Goal: Navigation & Orientation: Find specific page/section

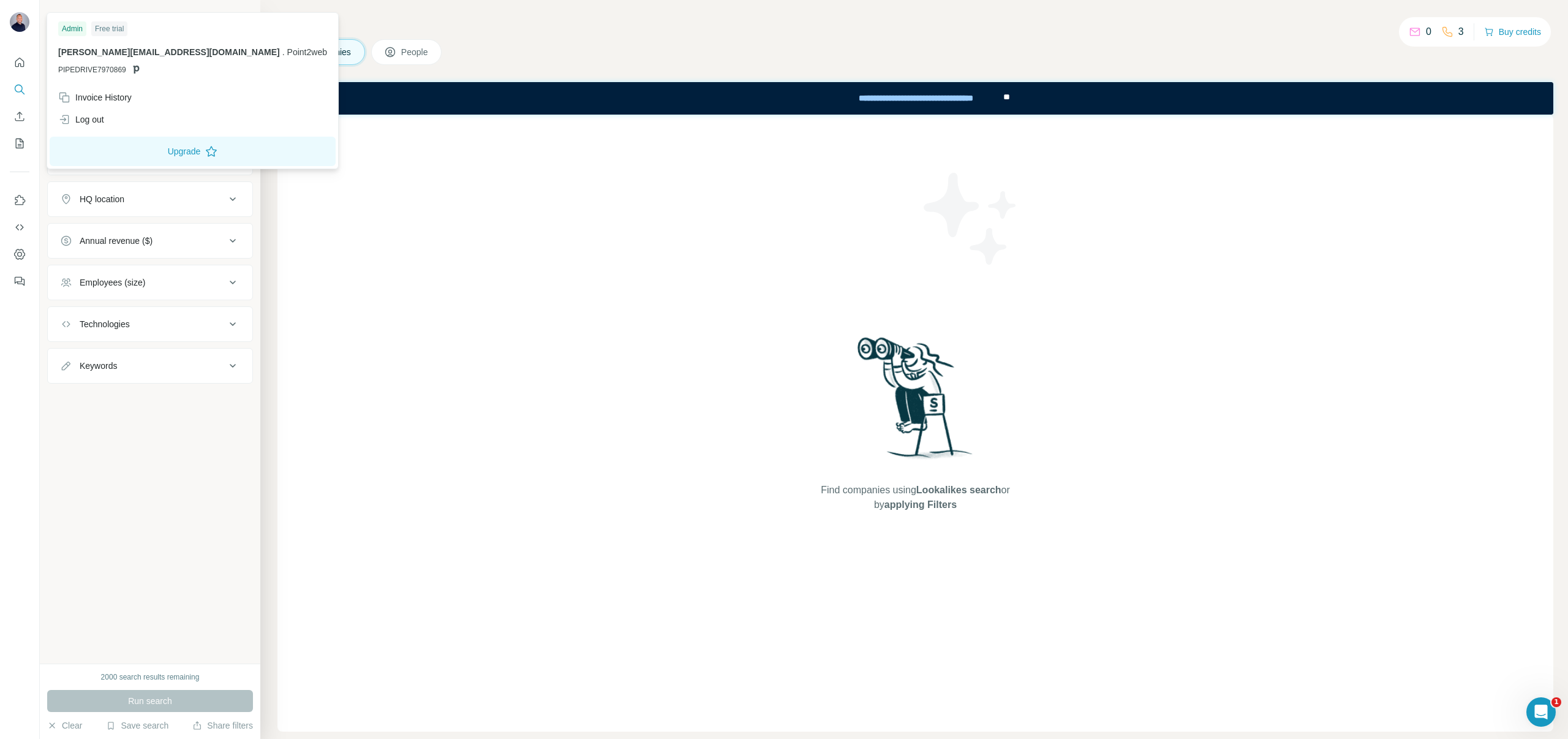
click at [22, 24] on img at bounding box center [19, 22] width 20 height 20
click at [99, 116] on div "Log out" at bounding box center [81, 119] width 46 height 12
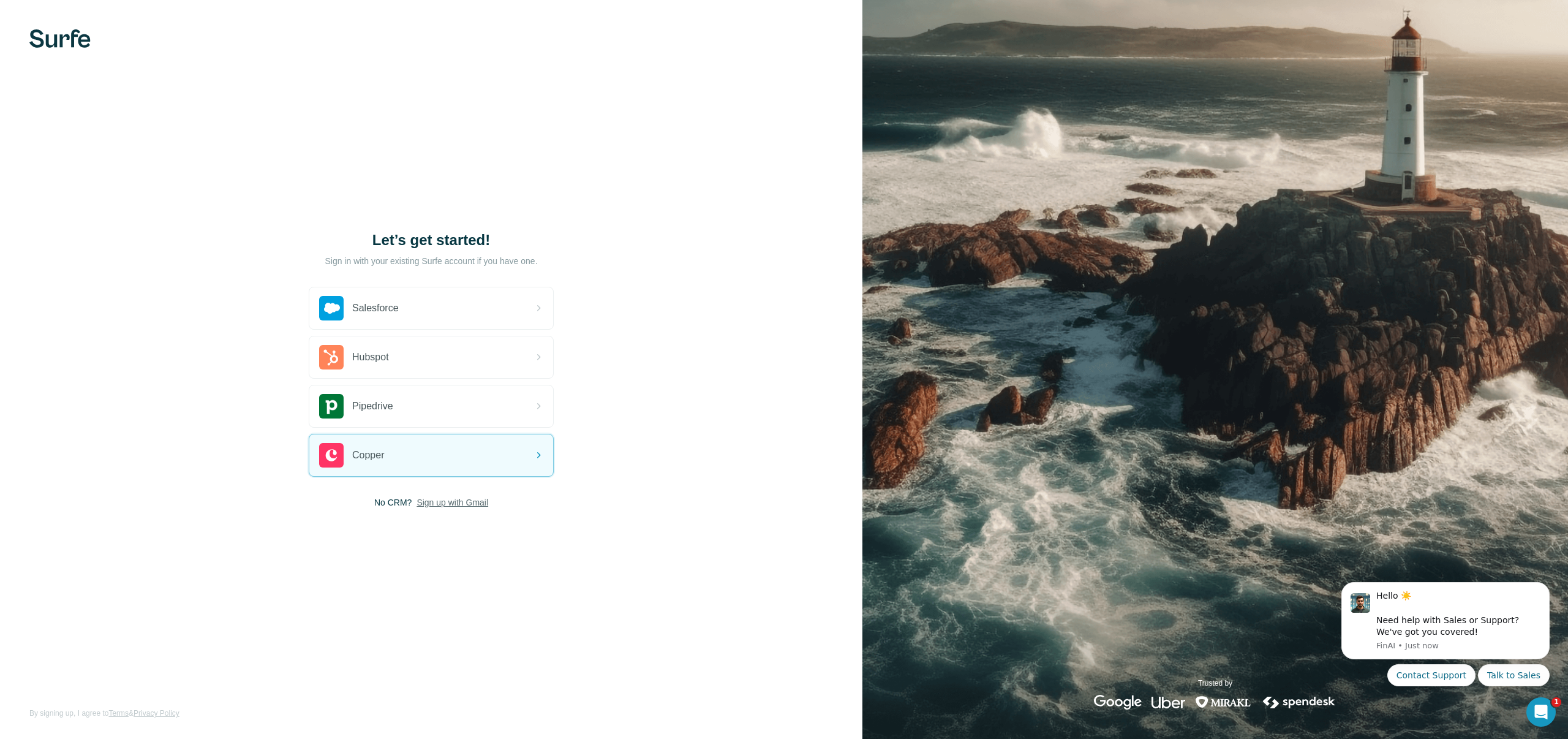
click at [429, 507] on span "Sign up with Gmail" at bounding box center [452, 503] width 71 height 12
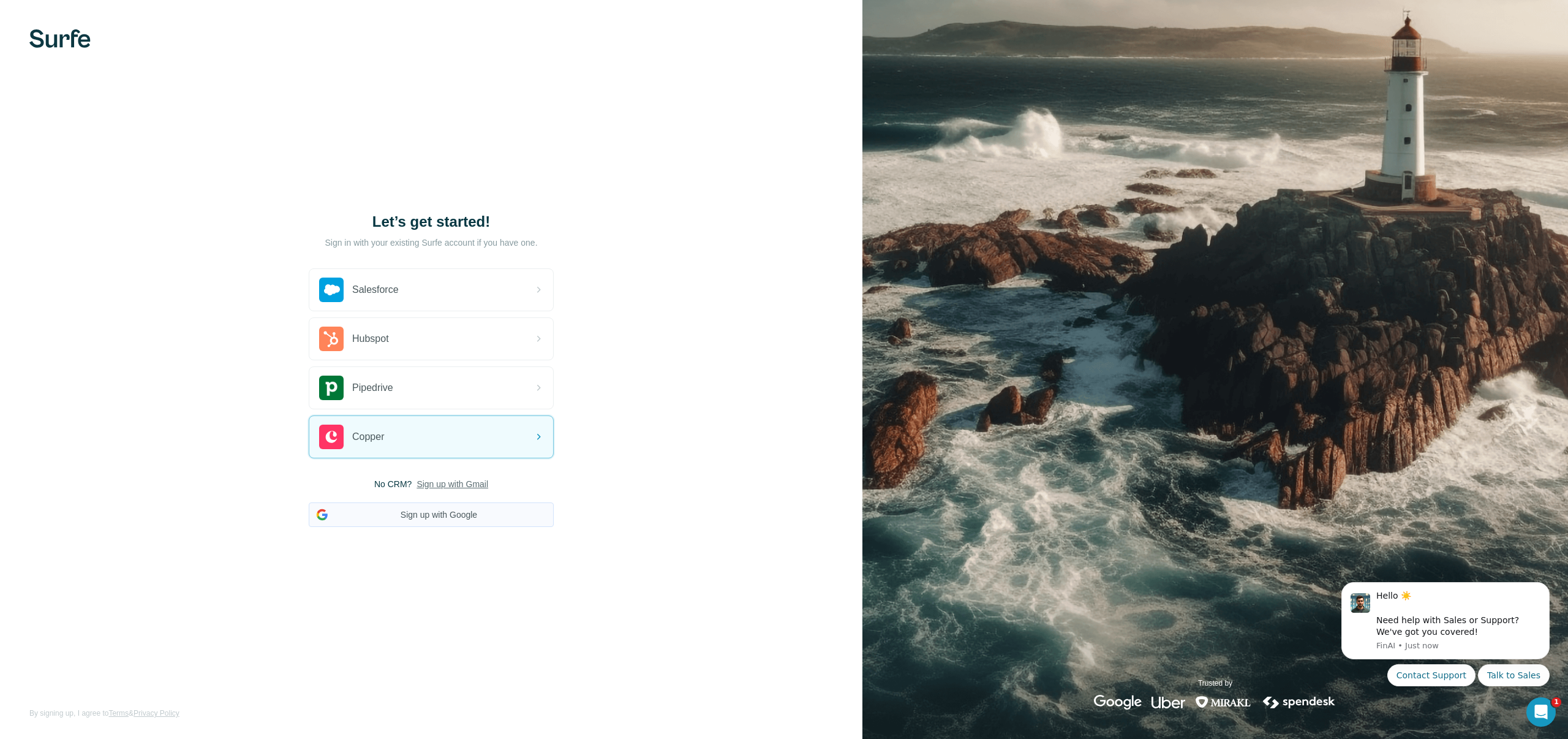
click at [424, 520] on button "Sign up with Google" at bounding box center [431, 515] width 245 height 24
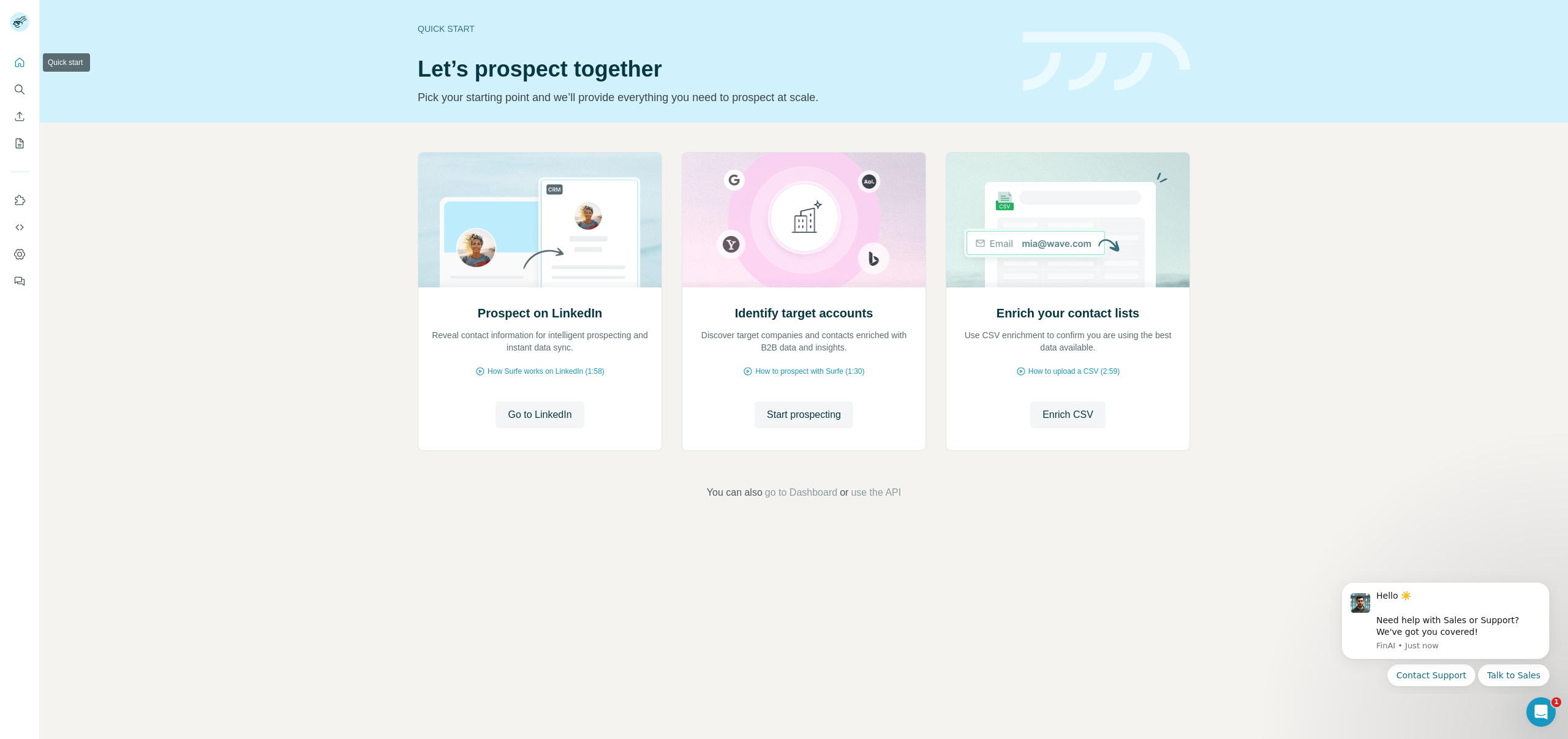
click at [14, 57] on icon "Quick start" at bounding box center [20, 63] width 12 height 12
click at [17, 92] on icon "Search" at bounding box center [20, 90] width 12 height 12
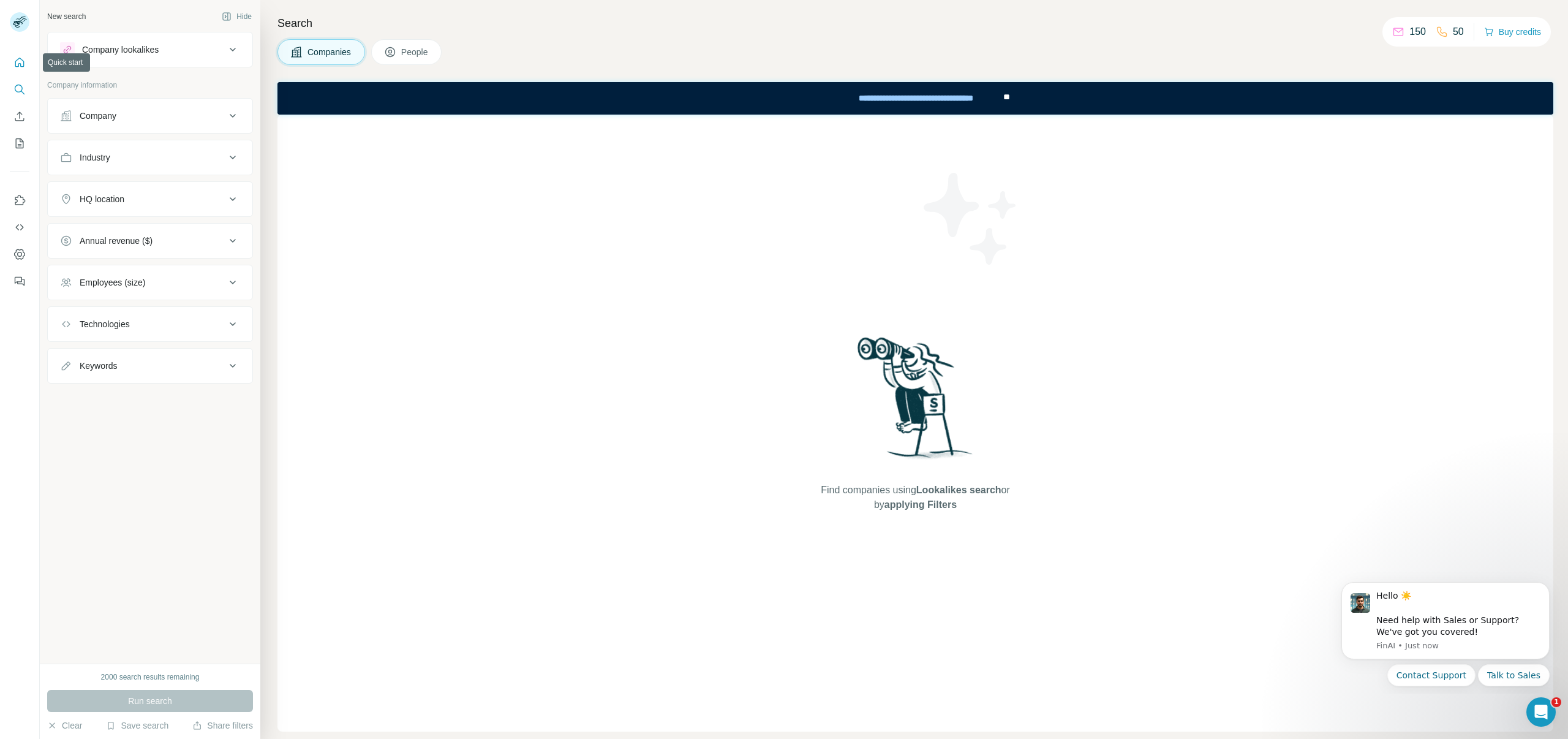
click at [11, 57] on button "Quick start" at bounding box center [19, 62] width 20 height 22
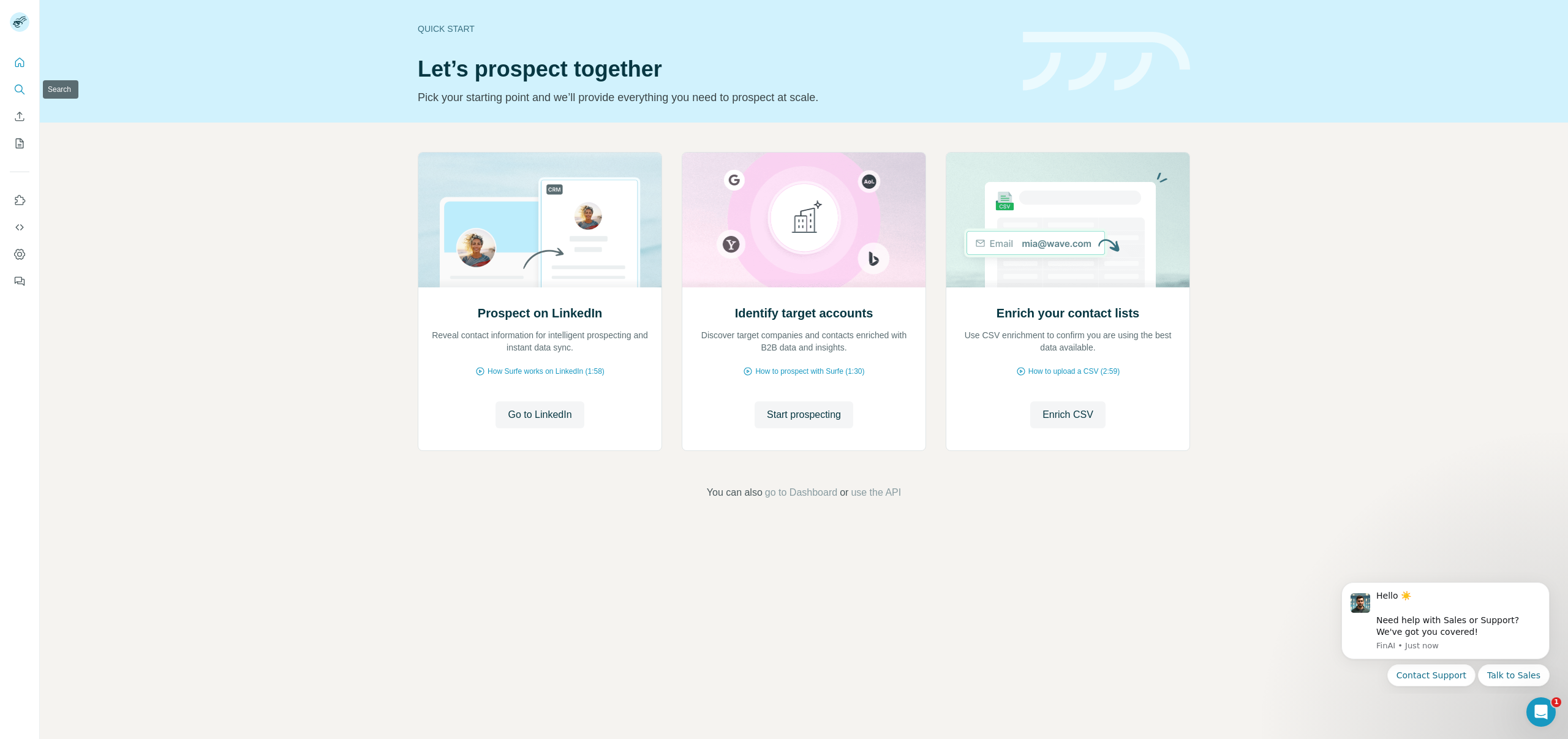
click at [17, 82] on button "Search" at bounding box center [19, 89] width 20 height 22
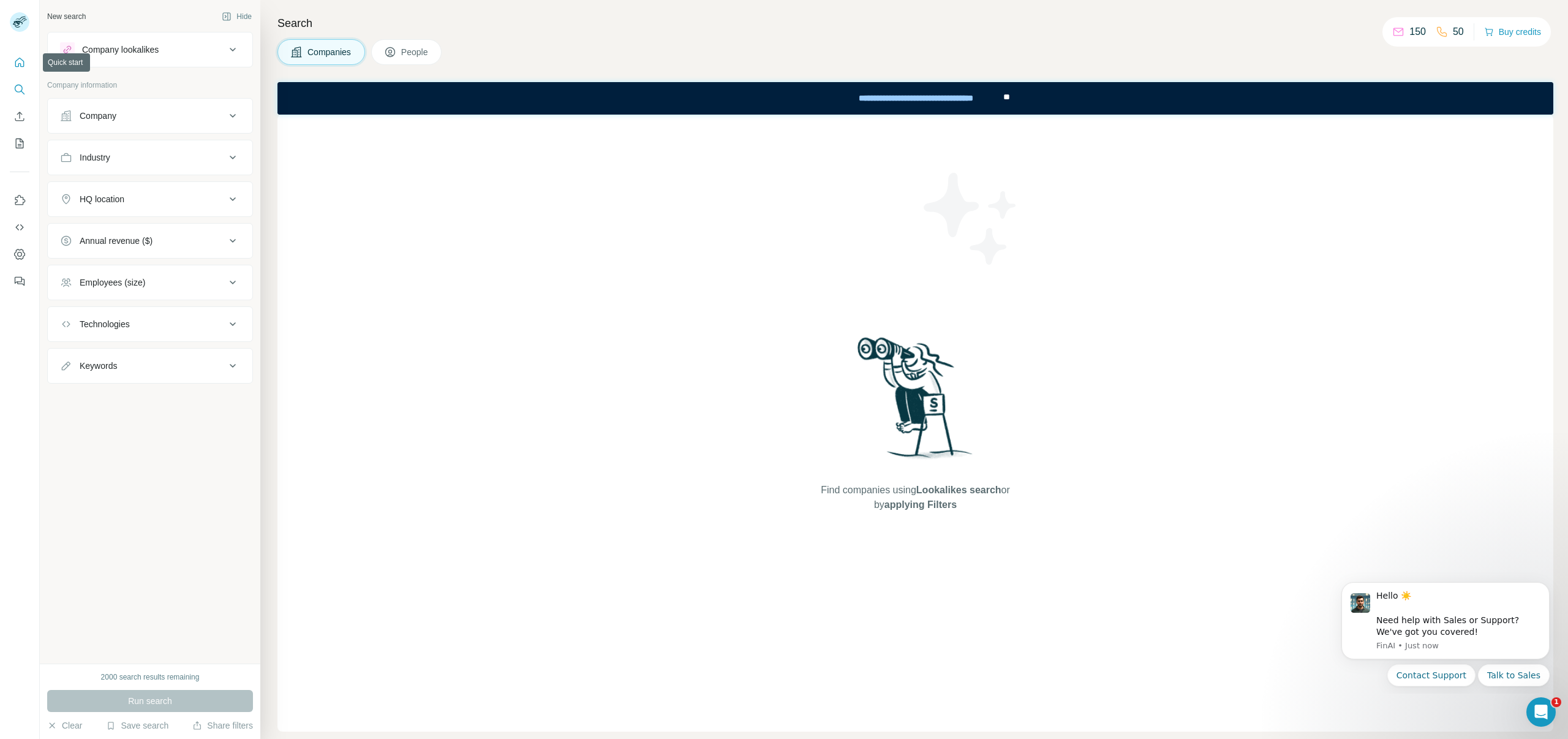
click at [22, 60] on icon "Quick start" at bounding box center [20, 63] width 12 height 12
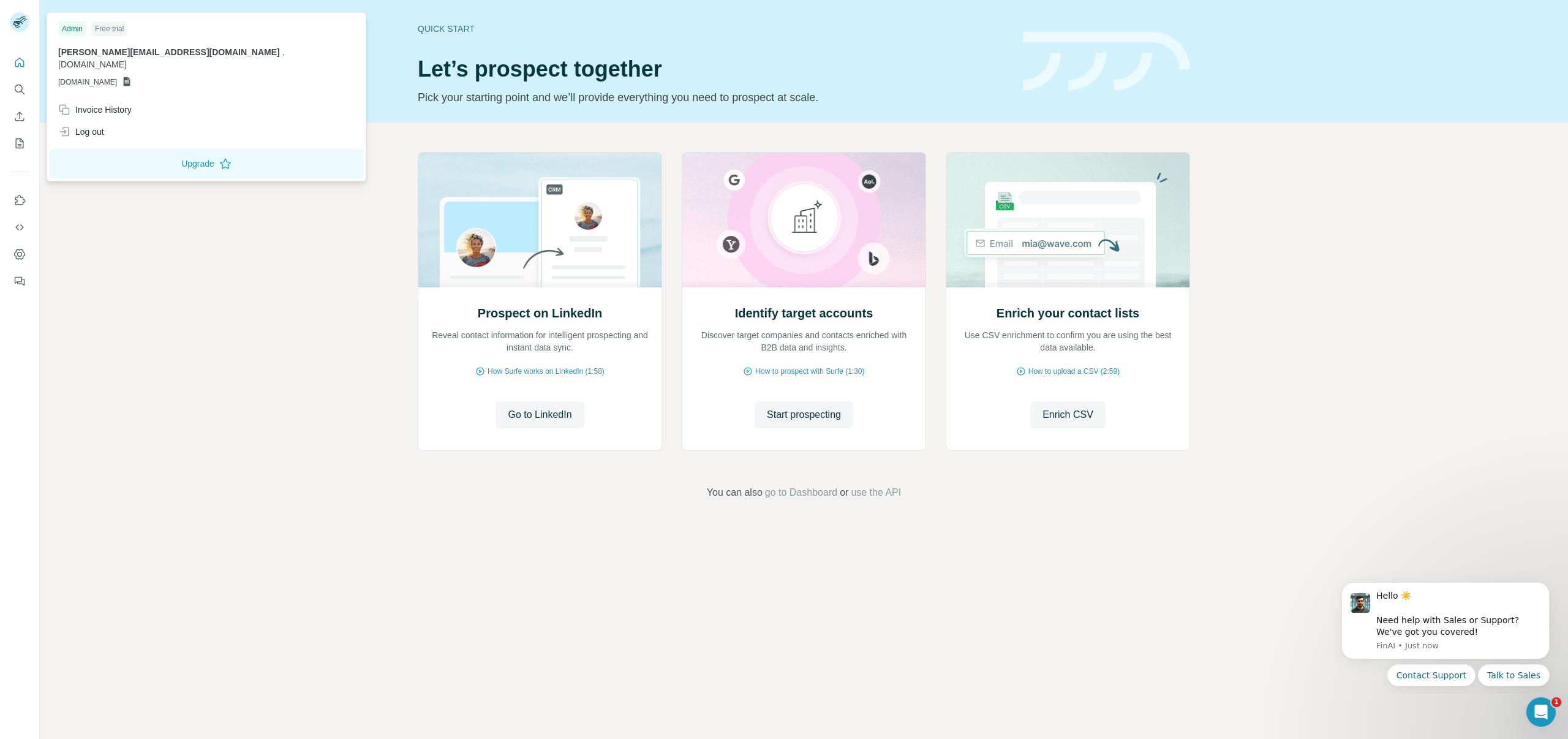
click at [22, 22] on icon at bounding box center [17, 24] width 10 height 7
click at [22, 17] on rect at bounding box center [19, 22] width 20 height 20
click at [20, 91] on icon "Search" at bounding box center [18, 88] width 8 height 8
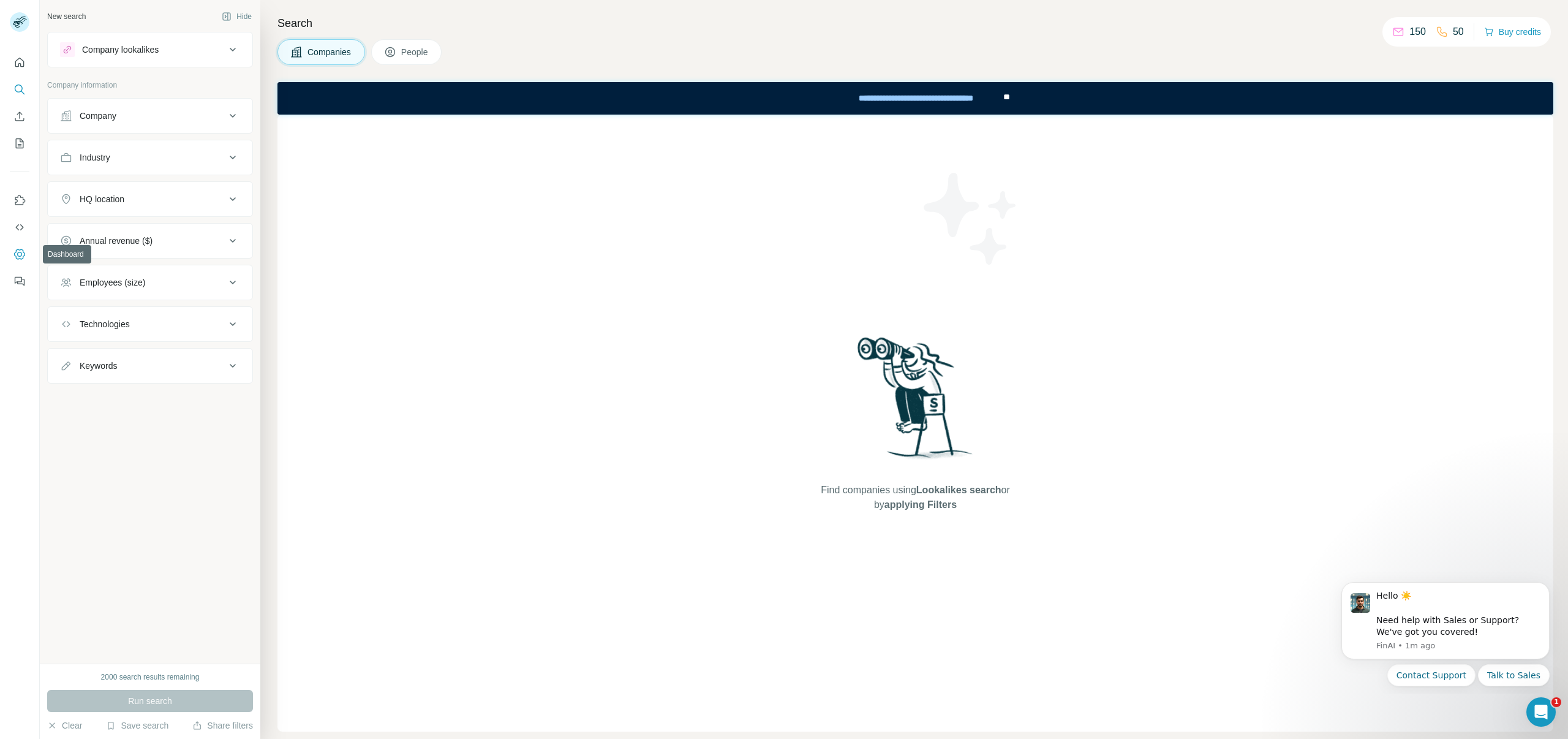
click at [16, 254] on icon "Dashboard" at bounding box center [20, 254] width 12 height 12
